Goal: Find specific page/section: Find specific page/section

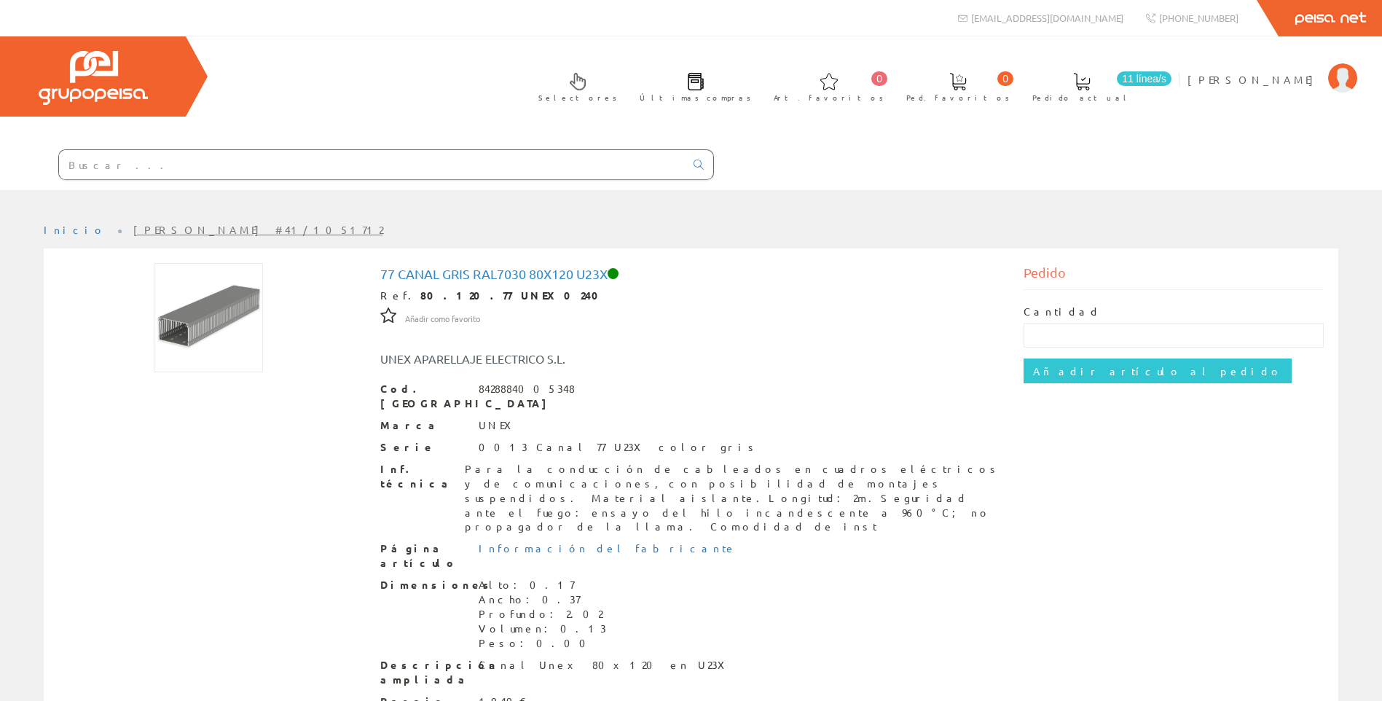
click at [246, 161] on input "text" at bounding box center [372, 164] width 626 height 29
paste input "NSYTPLSC2736G"
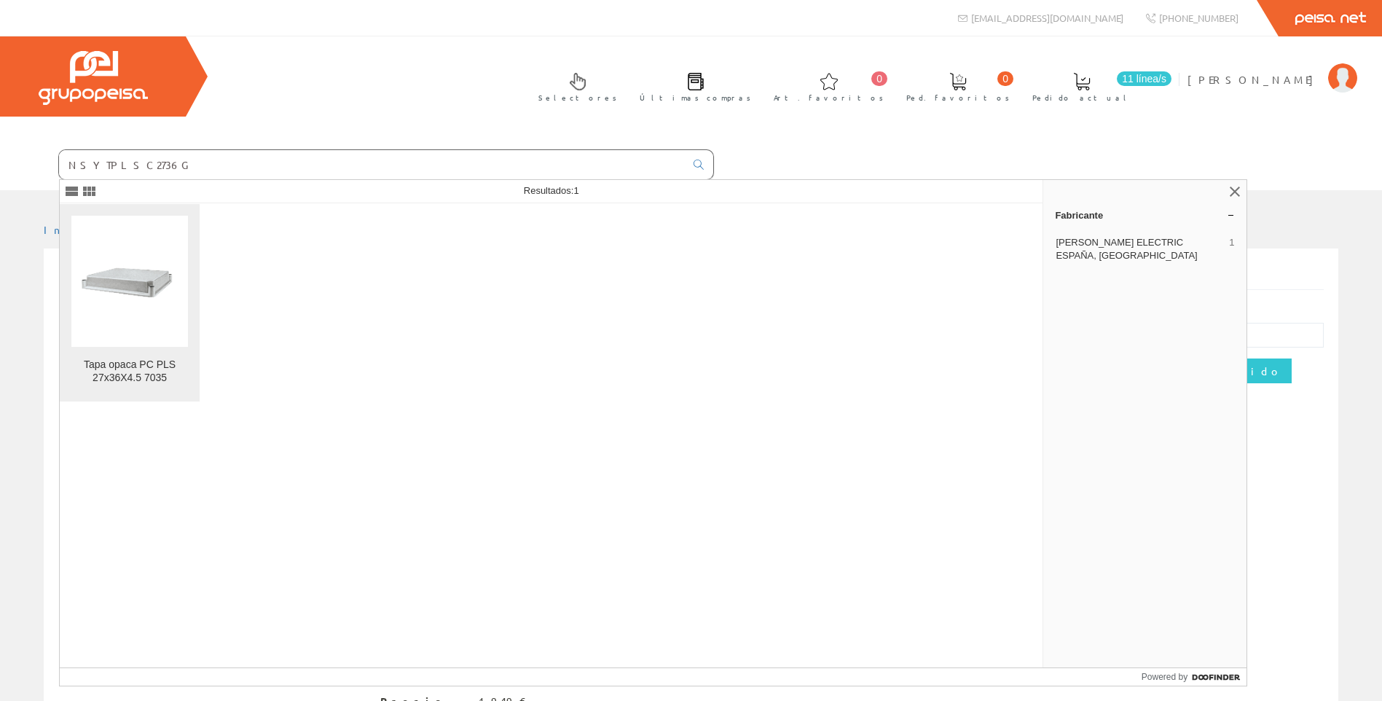
type input "NSYTPLSC2736G"
click at [163, 299] on img at bounding box center [129, 281] width 117 height 117
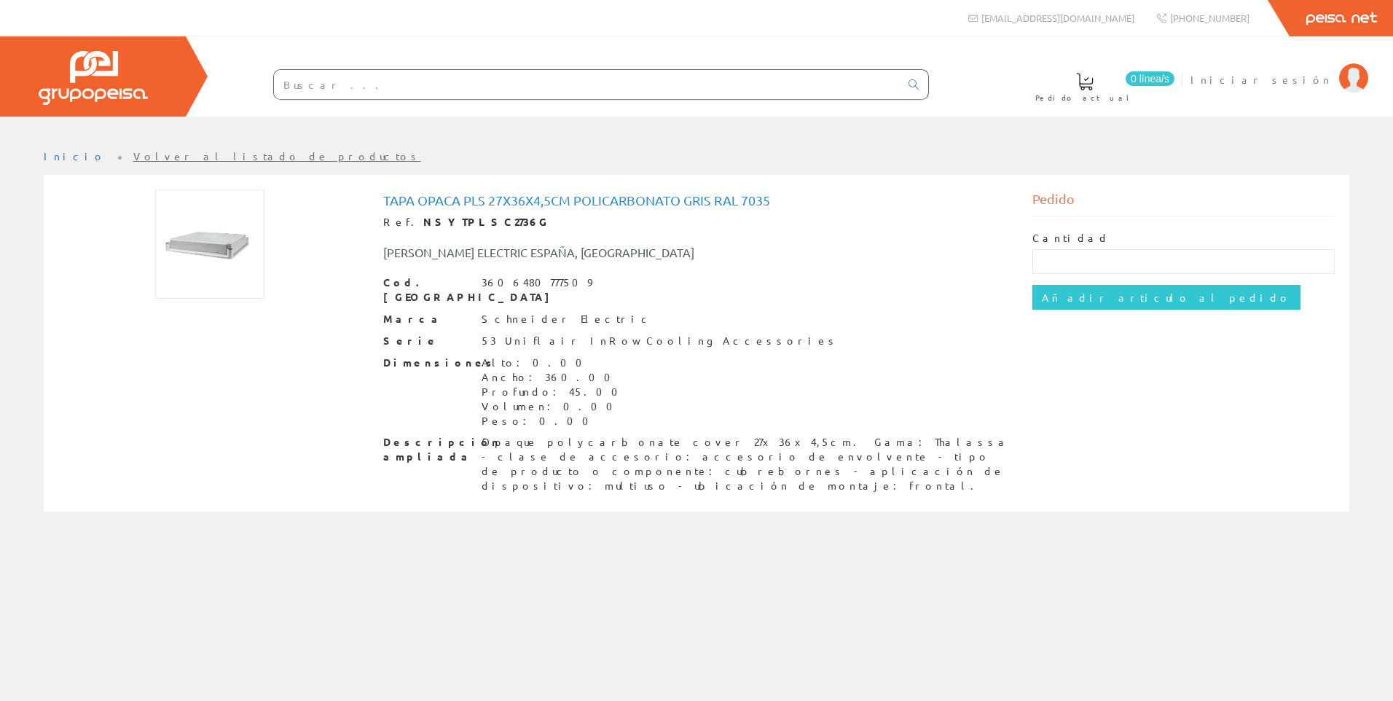
click at [1297, 76] on span "Iniciar sesión" at bounding box center [1260, 79] width 141 height 15
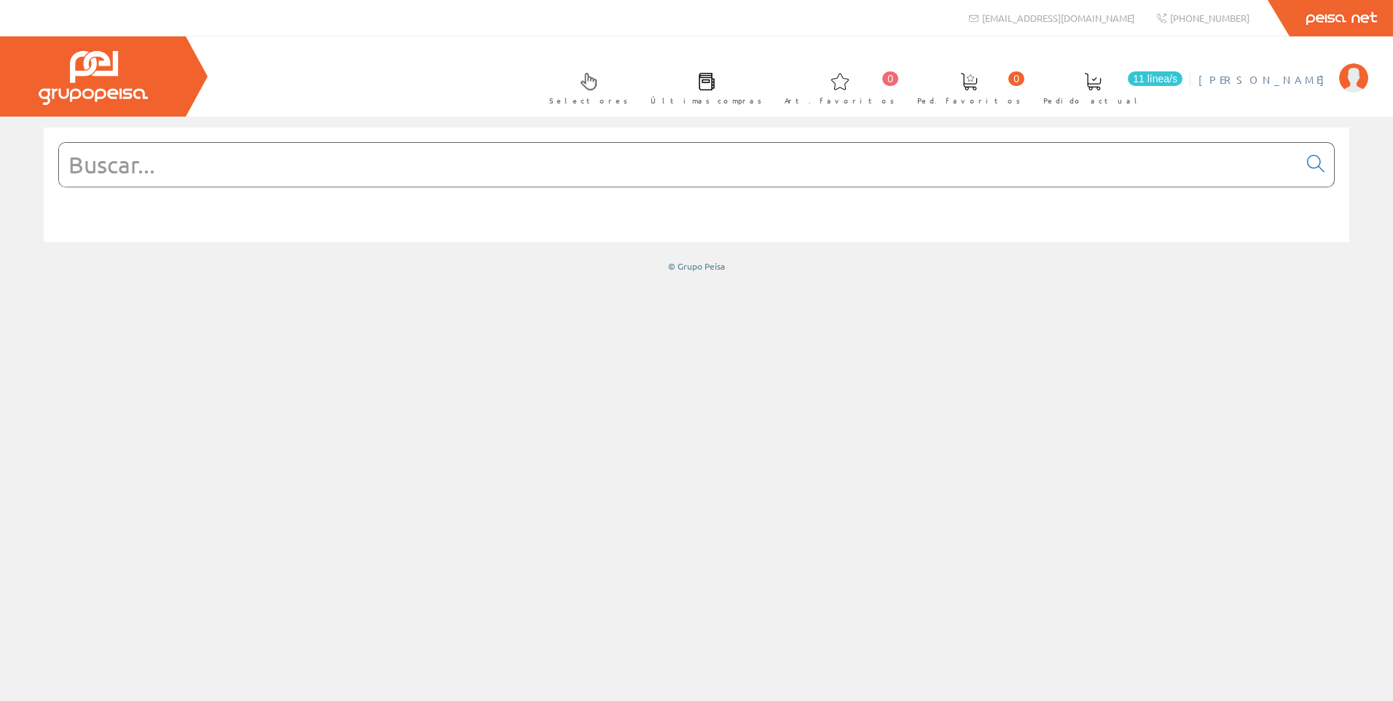
click at [1297, 82] on span "Gabriel Alenda" at bounding box center [1264, 79] width 133 height 15
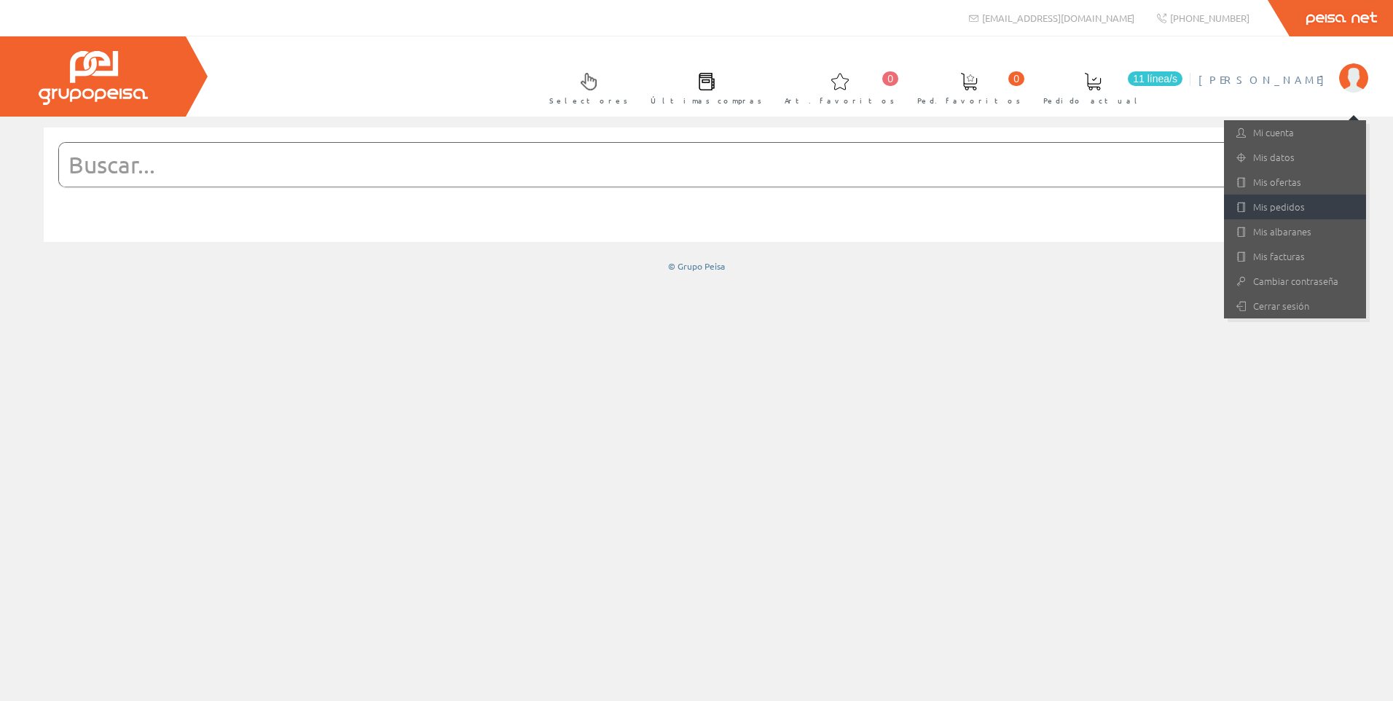
click at [1272, 212] on link "Mis pedidos" at bounding box center [1295, 206] width 142 height 25
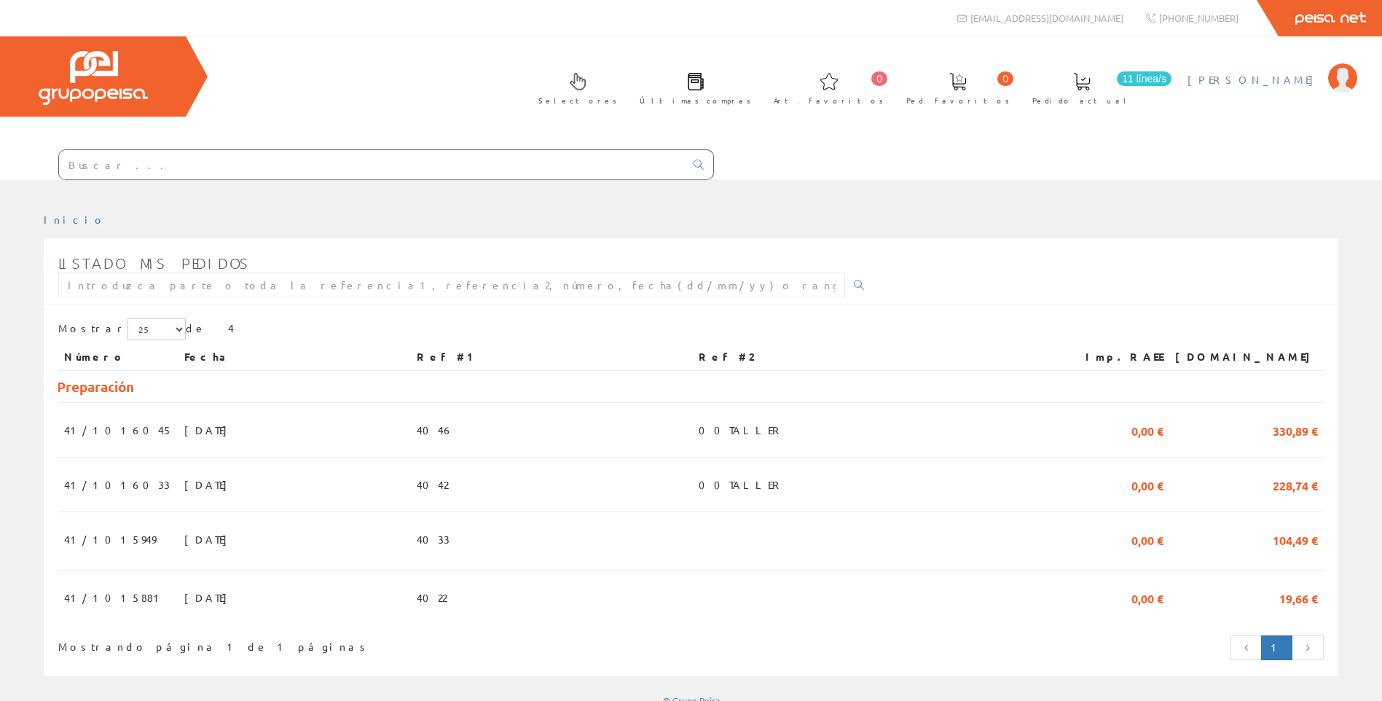
click at [1286, 86] on span "[PERSON_NAME]" at bounding box center [1253, 79] width 133 height 15
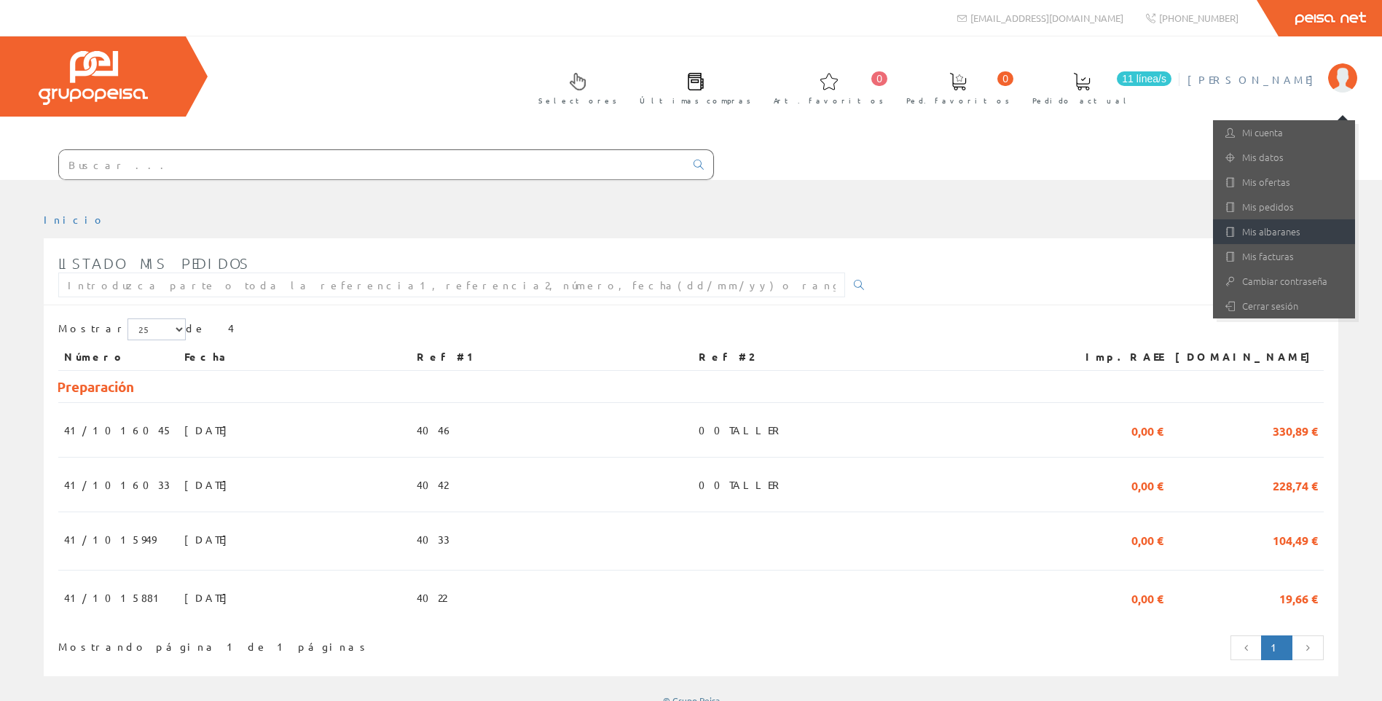
click at [1250, 223] on link "Mis albaranes" at bounding box center [1284, 231] width 142 height 25
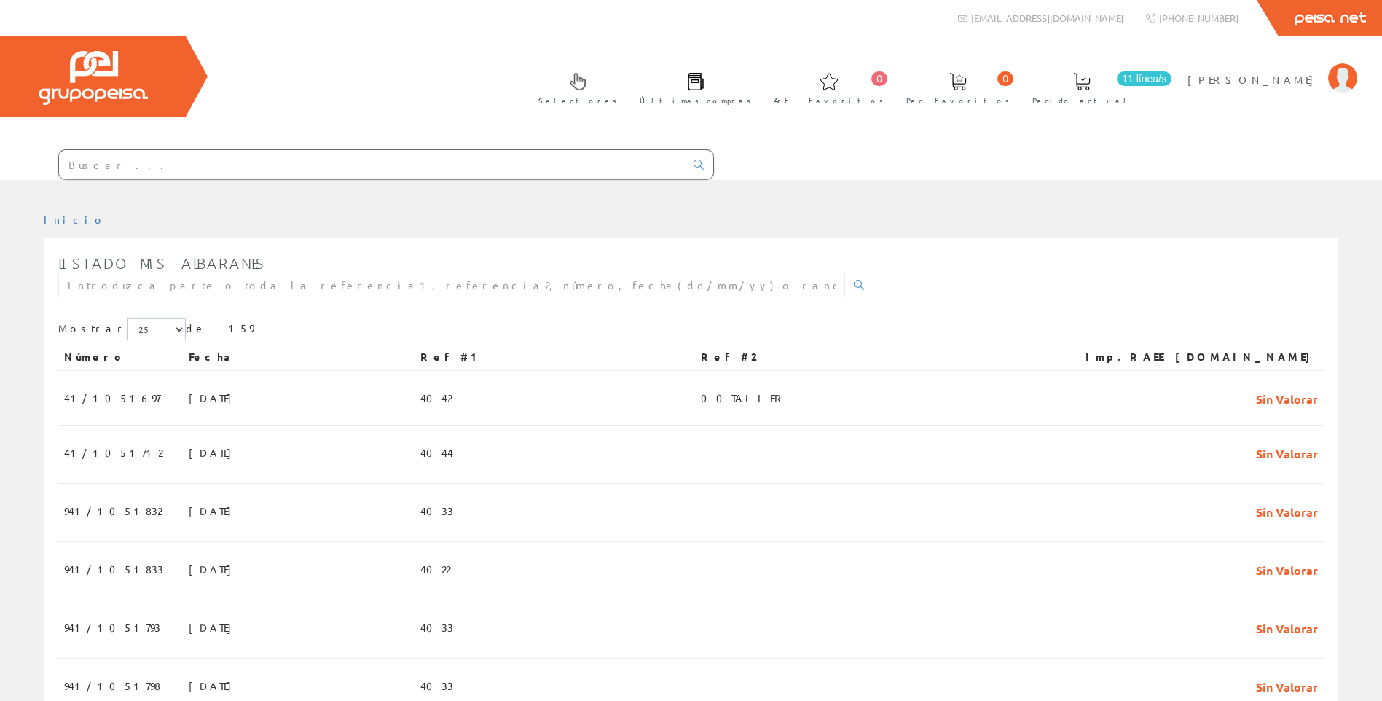
click at [210, 162] on input "text" at bounding box center [372, 164] width 626 height 29
paste input "NSYTPLSC2736G"
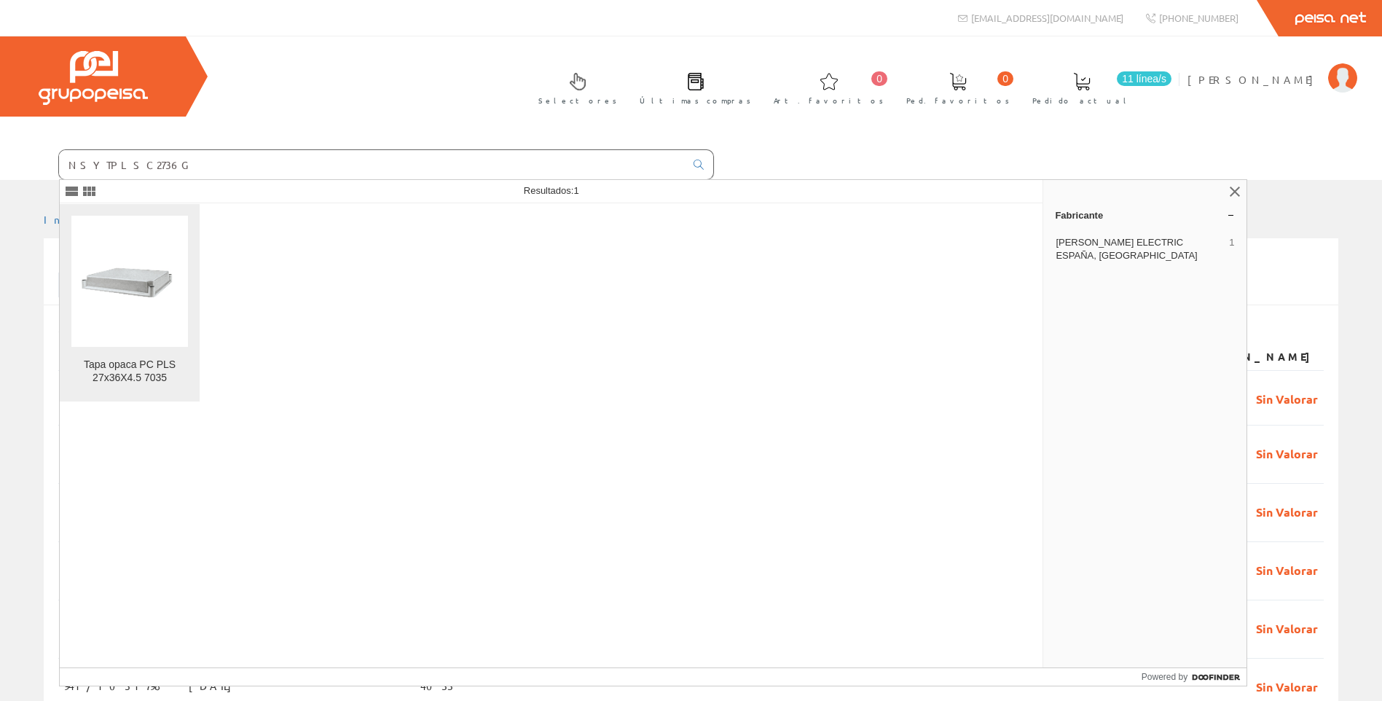
type input "NSYTPLSC2736G"
click at [153, 299] on img at bounding box center [129, 281] width 117 height 117
